Goal: Navigation & Orientation: Find specific page/section

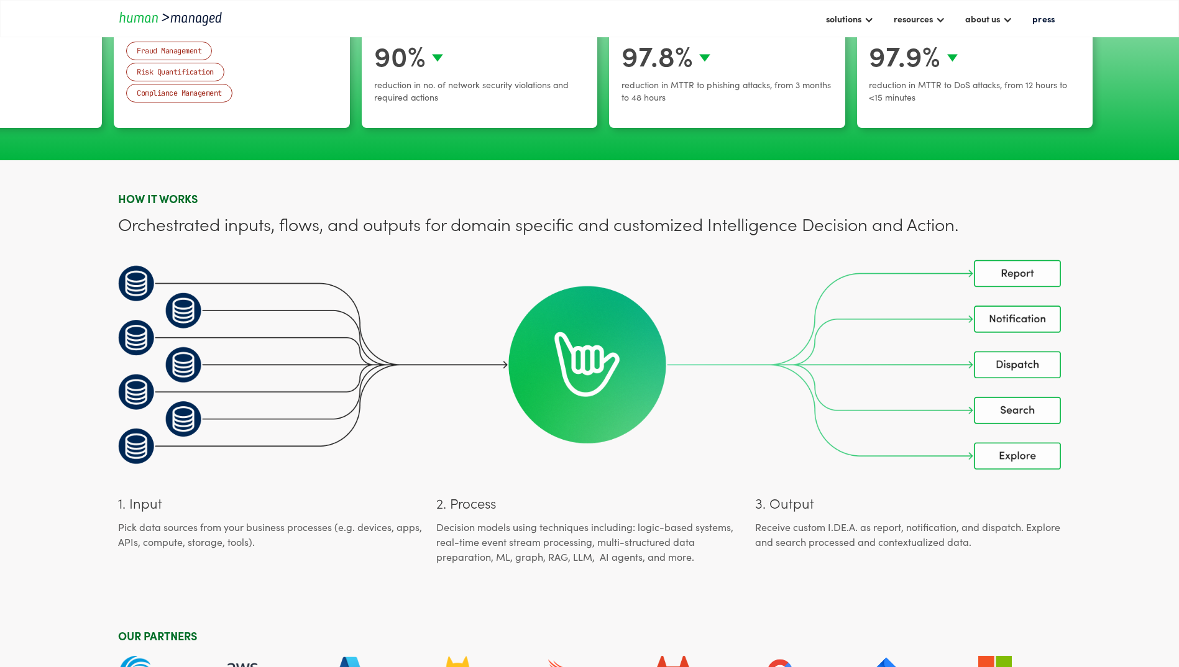
scroll to position [3418, 0]
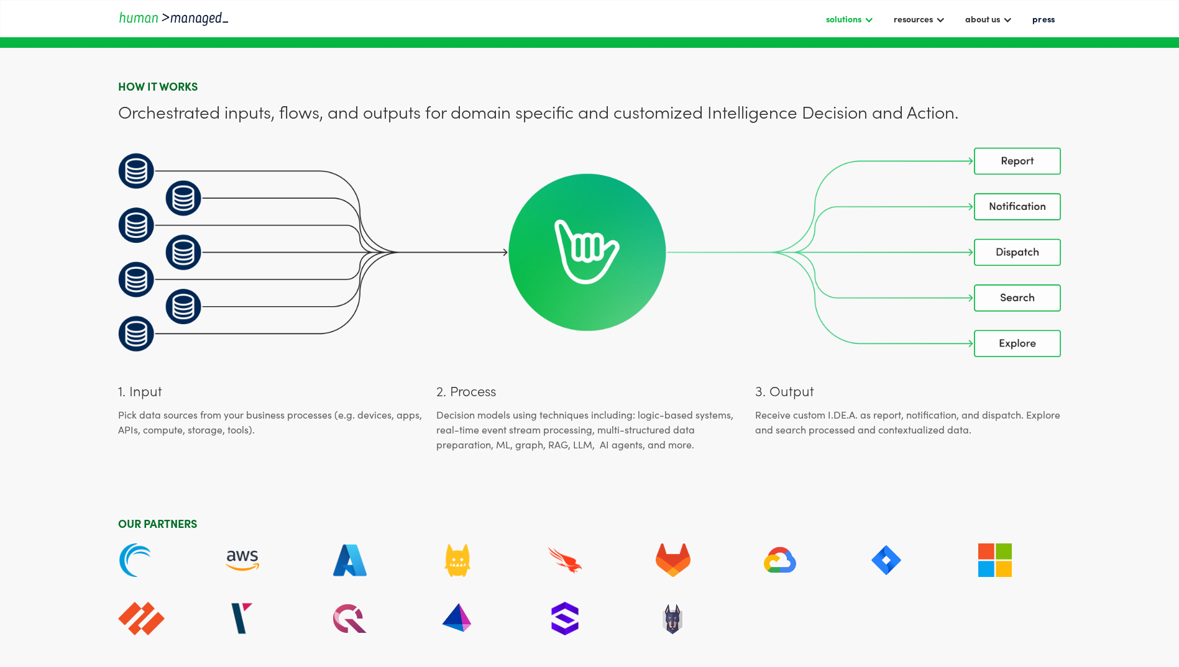
click at [861, 19] on div "solutions" at bounding box center [843, 18] width 35 height 15
click at [852, 53] on link "Cyber solutions" at bounding box center [864, 53] width 78 height 19
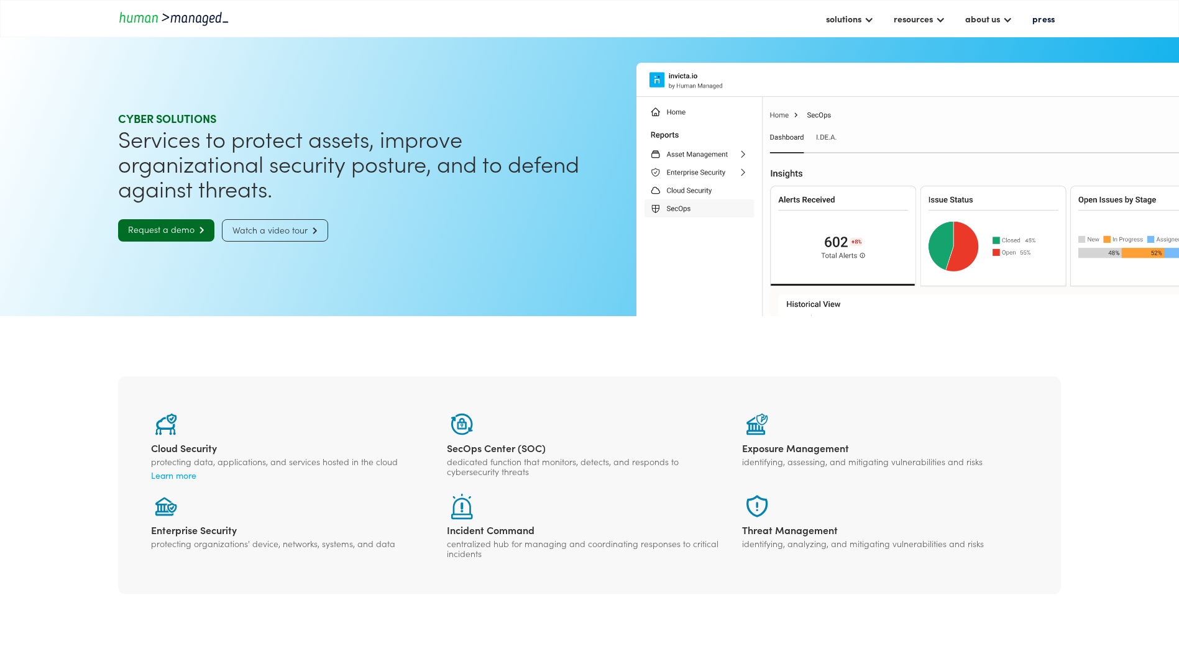
click at [384, 345] on section "Cloud Security protecting data, applications, and services hosted in the cloud …" at bounding box center [589, 485] width 1179 height 339
click at [1004, 21] on div "about us" at bounding box center [989, 18] width 60 height 21
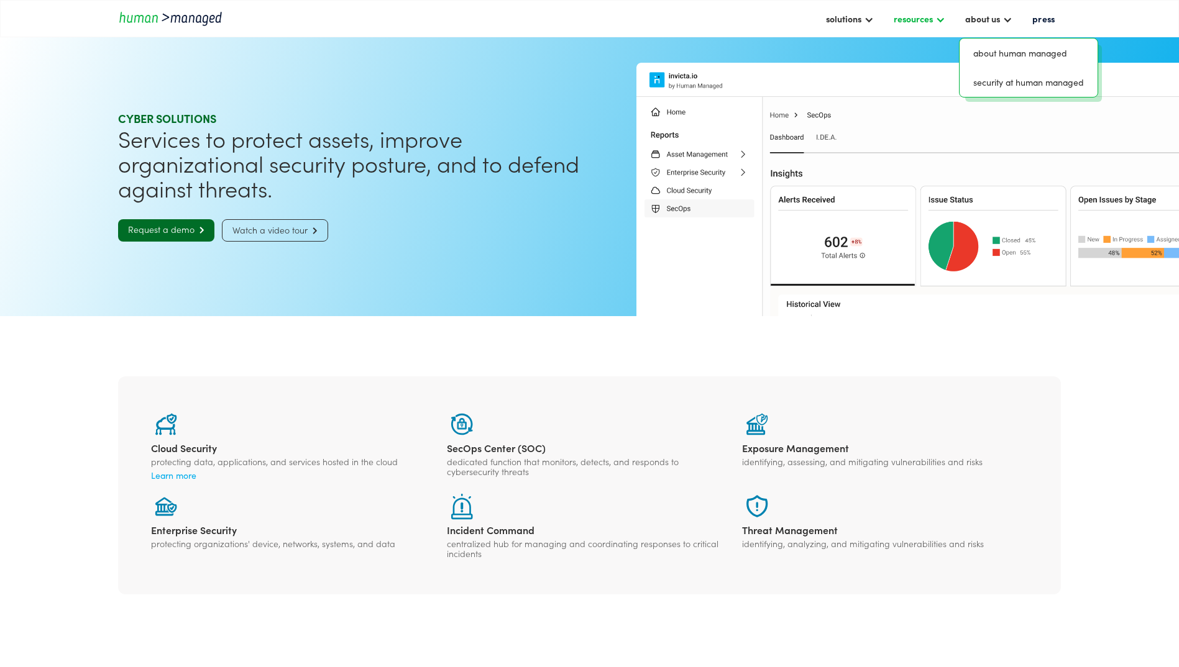
click at [942, 17] on div at bounding box center [940, 19] width 10 height 10
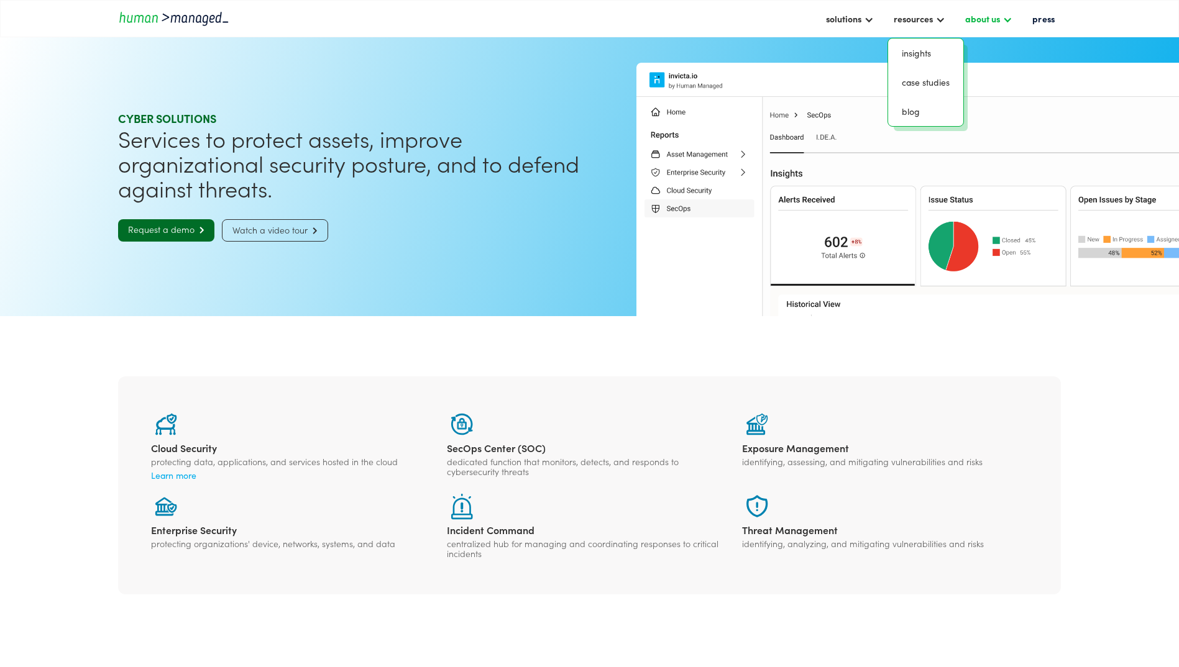
click at [1000, 17] on div "about us" at bounding box center [982, 18] width 35 height 15
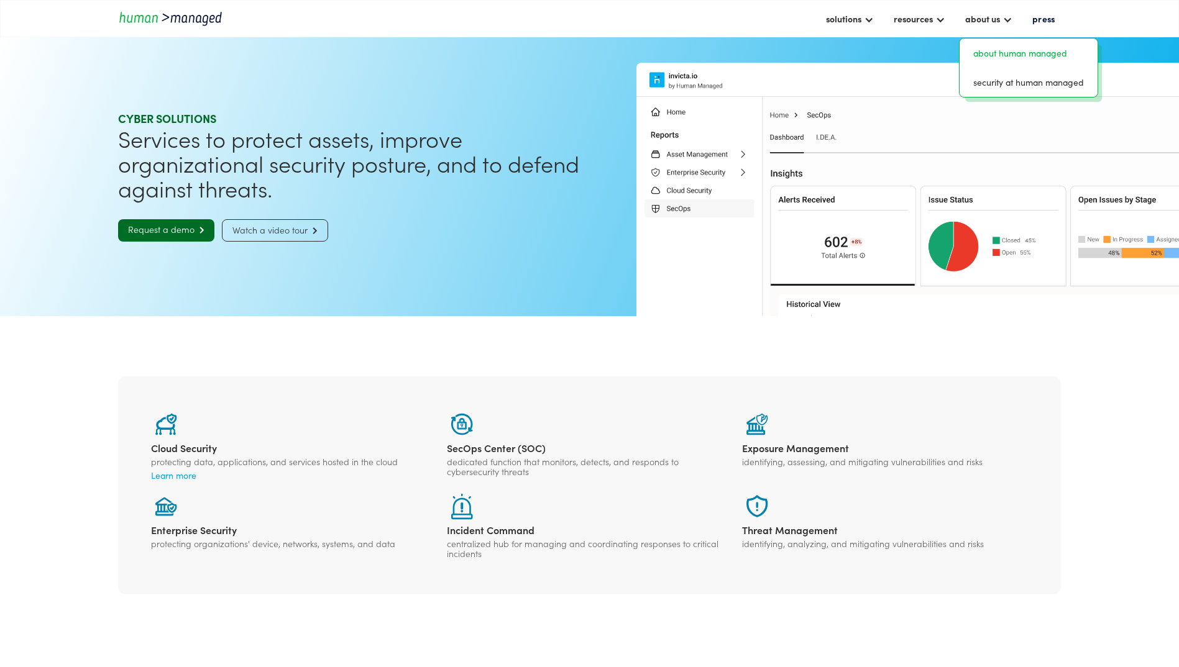
click at [1001, 48] on link "about human managed" at bounding box center [1029, 53] width 128 height 19
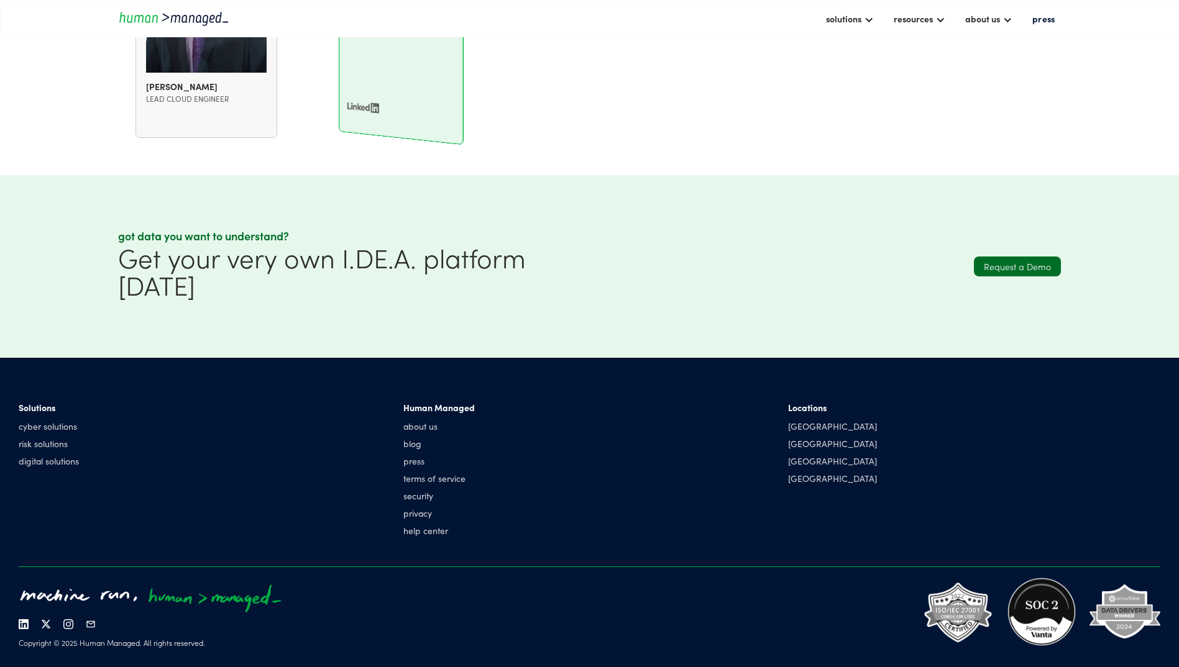
scroll to position [1815, 0]
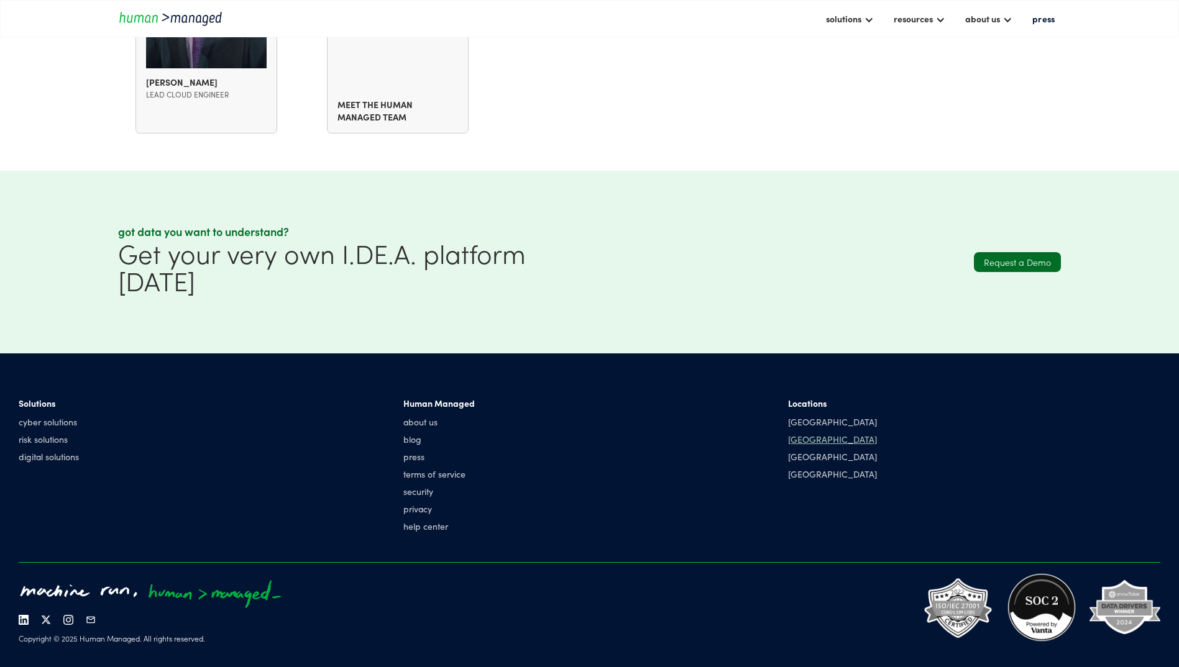
click at [797, 433] on div "[GEOGRAPHIC_DATA]" at bounding box center [832, 439] width 89 height 12
click at [807, 433] on div "[GEOGRAPHIC_DATA]" at bounding box center [832, 439] width 89 height 12
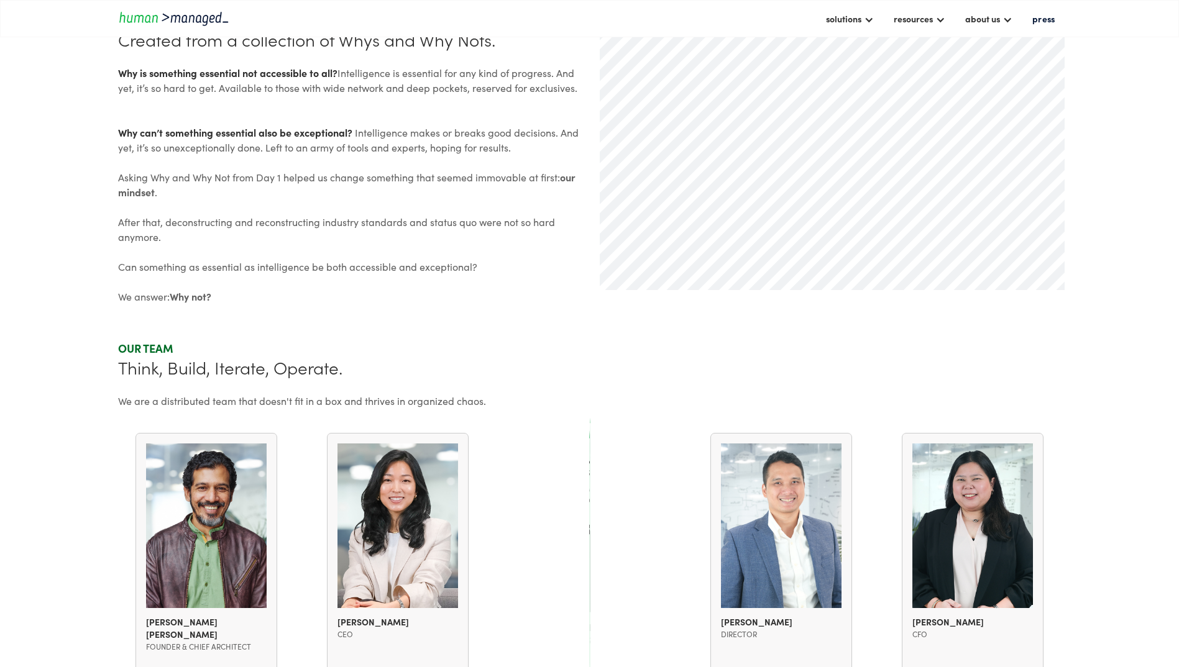
scroll to position [697, 0]
